Goal: Transaction & Acquisition: Purchase product/service

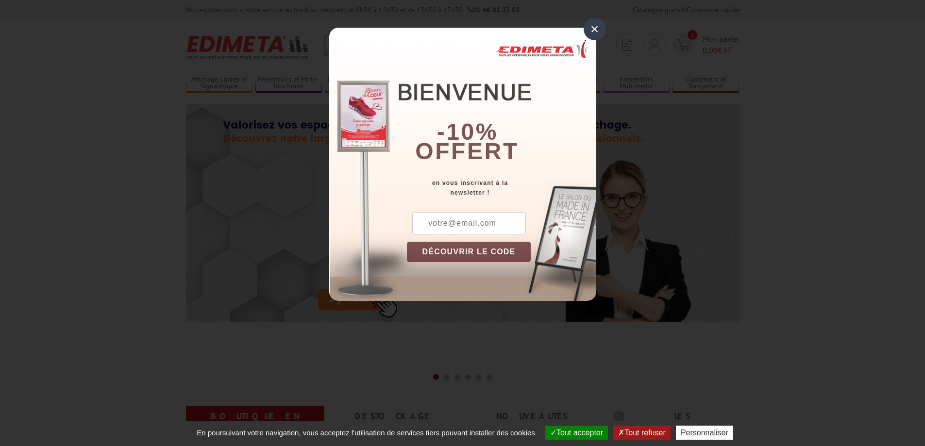
click at [598, 34] on div "×" at bounding box center [594, 29] width 22 height 22
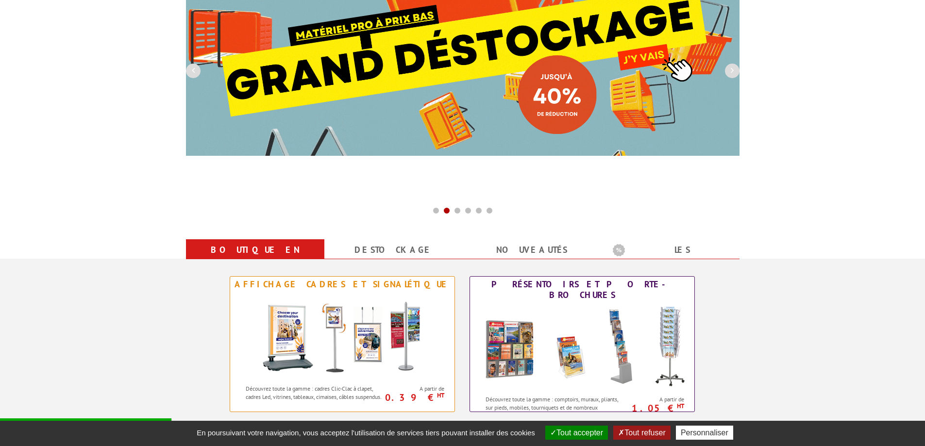
scroll to position [194, 0]
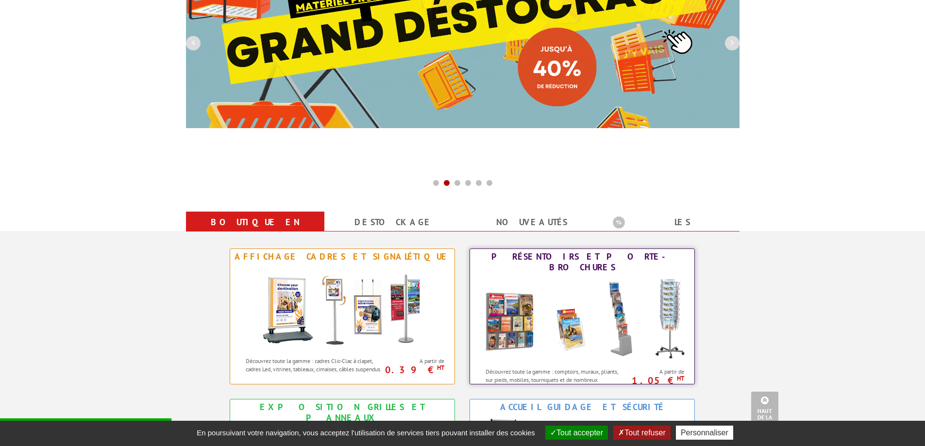
click at [535, 275] on img at bounding box center [582, 318] width 214 height 87
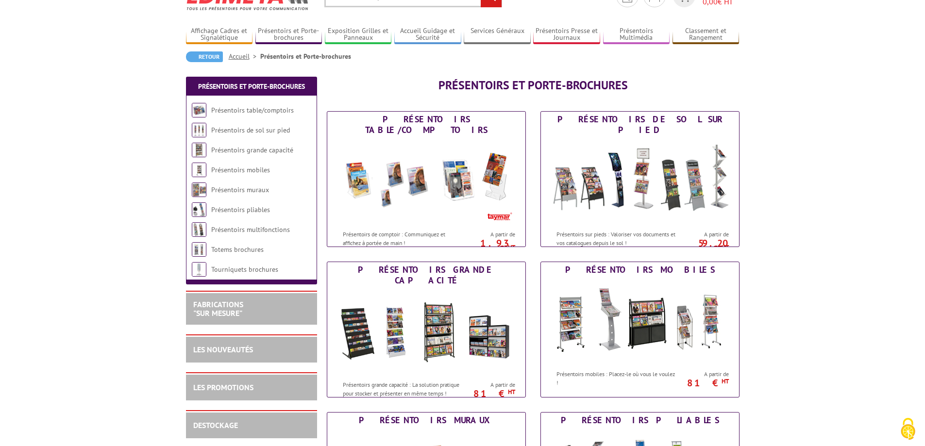
scroll to position [97, 0]
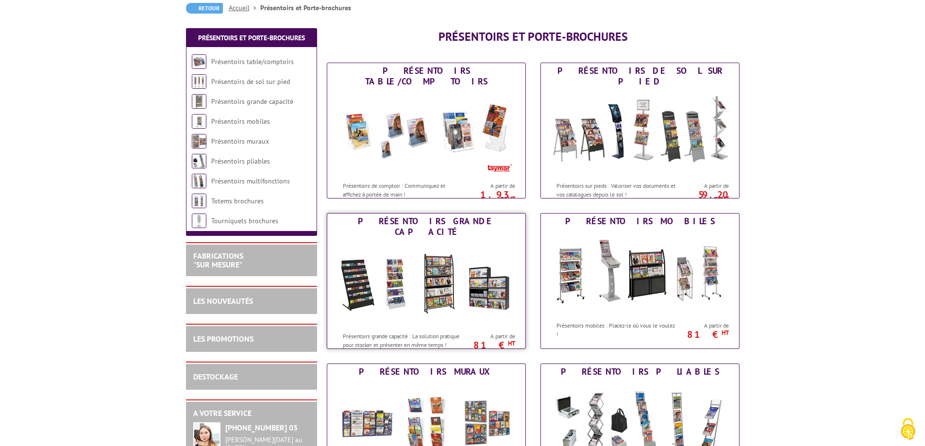
click at [461, 253] on img at bounding box center [426, 283] width 180 height 87
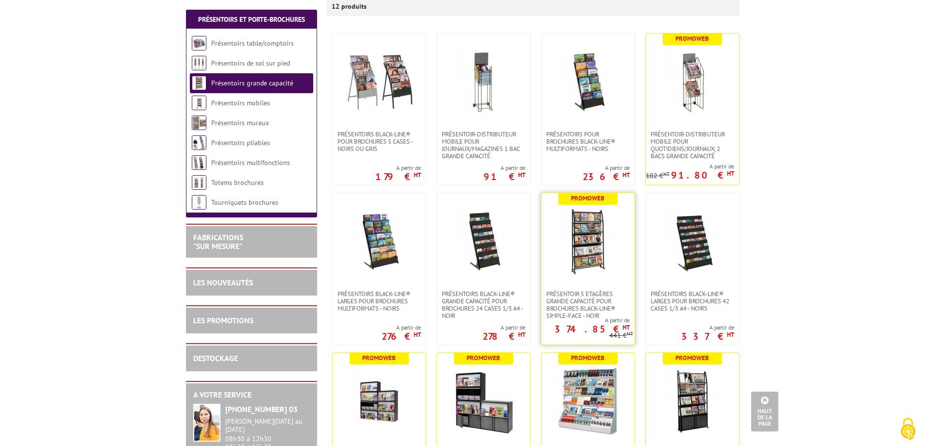
scroll to position [194, 0]
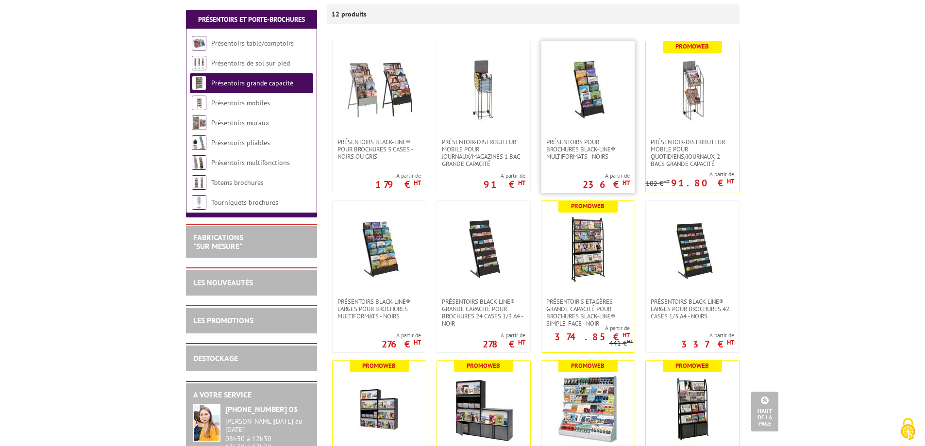
click at [579, 127] on link at bounding box center [587, 89] width 93 height 97
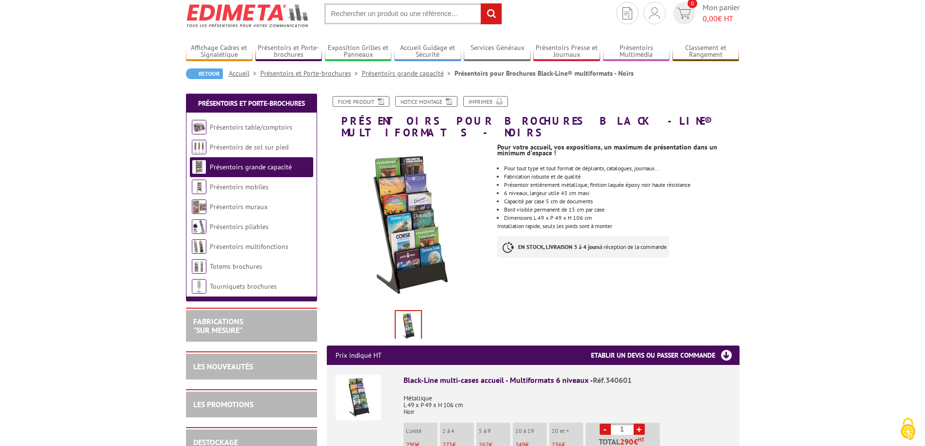
scroll to position [49, 0]
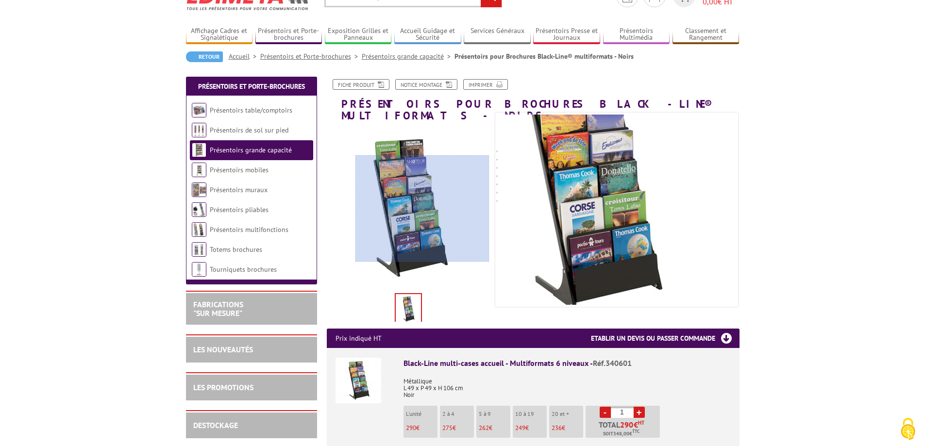
click at [422, 209] on div at bounding box center [422, 208] width 134 height 107
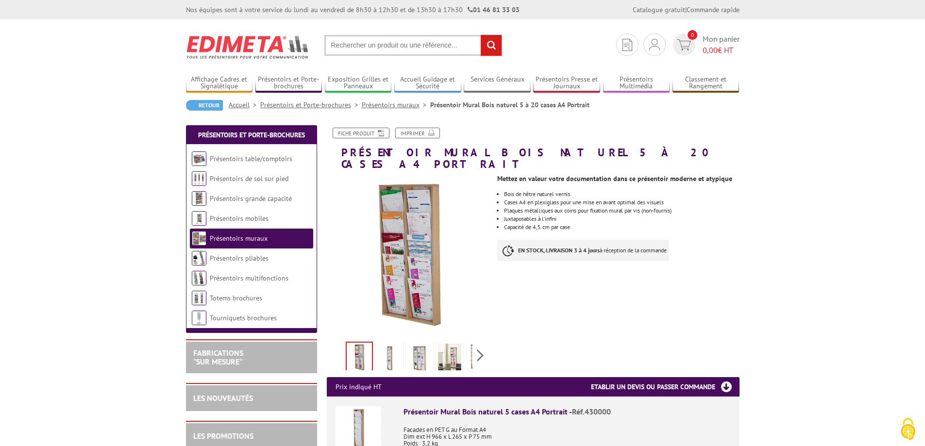
click at [448, 352] on img at bounding box center [449, 359] width 23 height 30
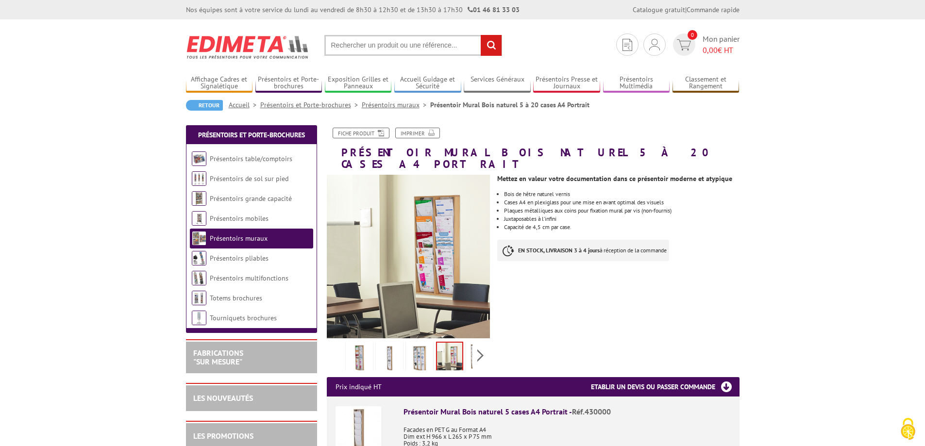
click at [422, 350] on img at bounding box center [419, 359] width 23 height 30
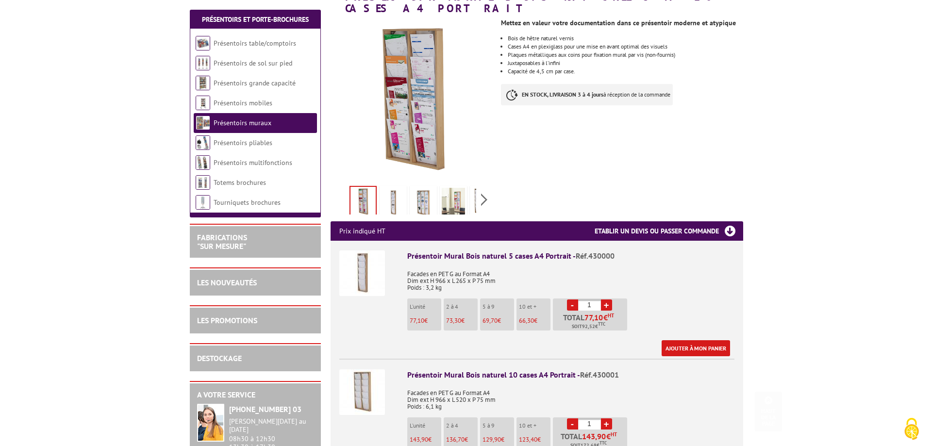
scroll to position [243, 0]
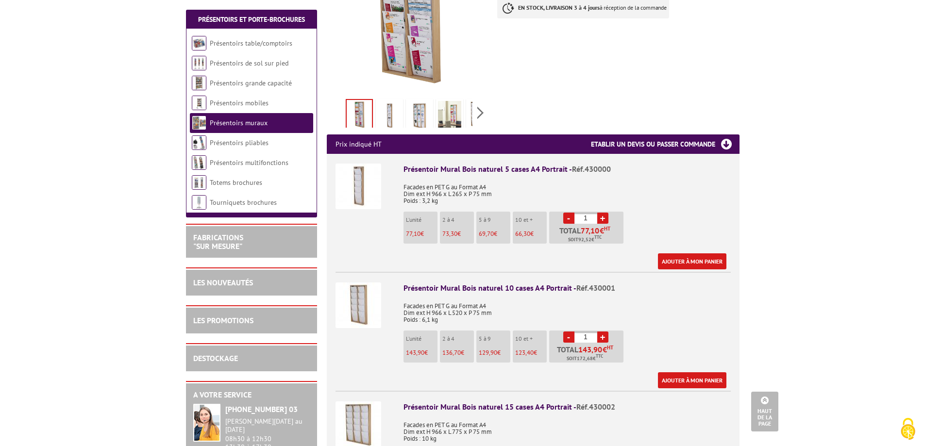
click at [354, 289] on img at bounding box center [358, 305] width 46 height 46
